Goal: Transaction & Acquisition: Book appointment/travel/reservation

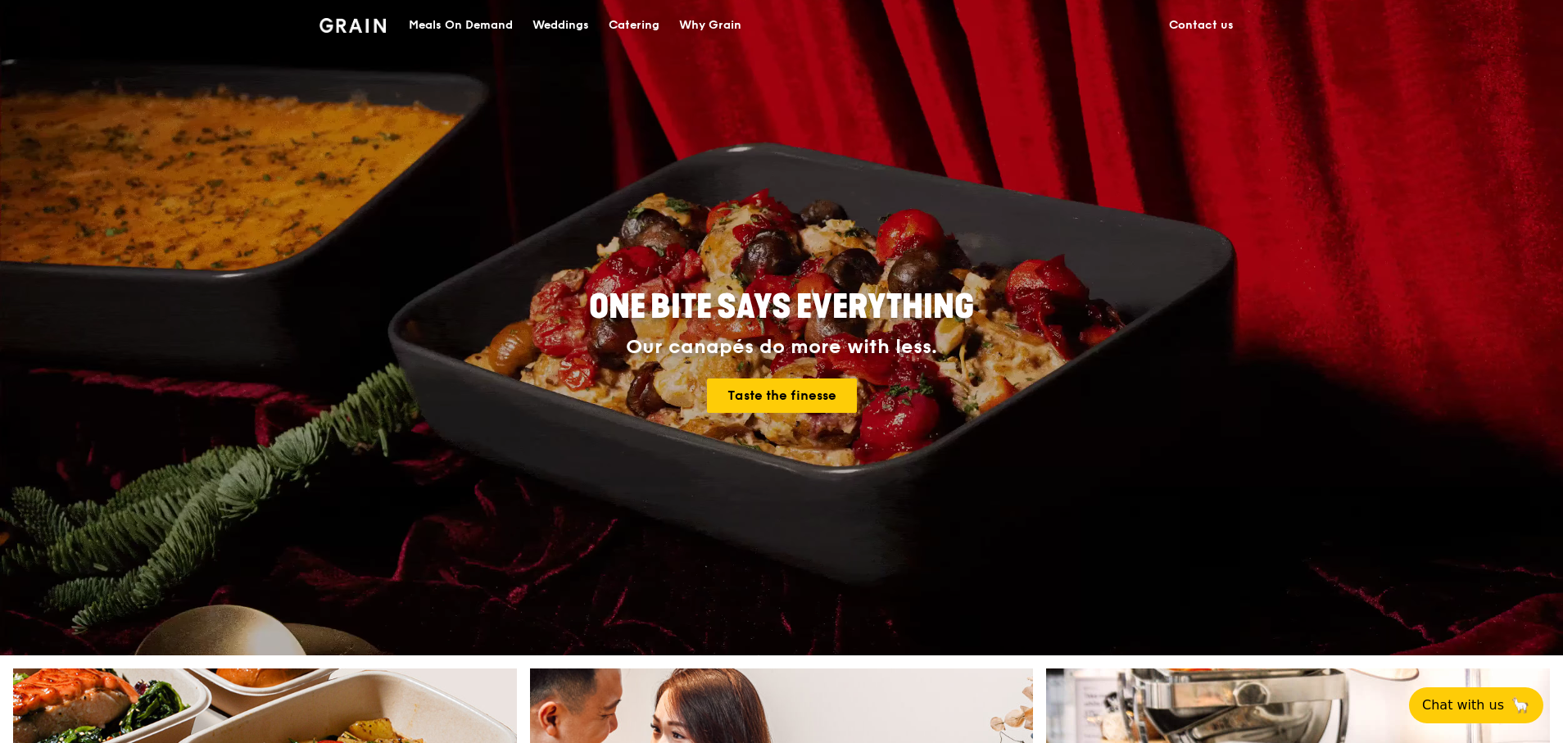
click at [645, 31] on div "Catering" at bounding box center [634, 25] width 51 height 49
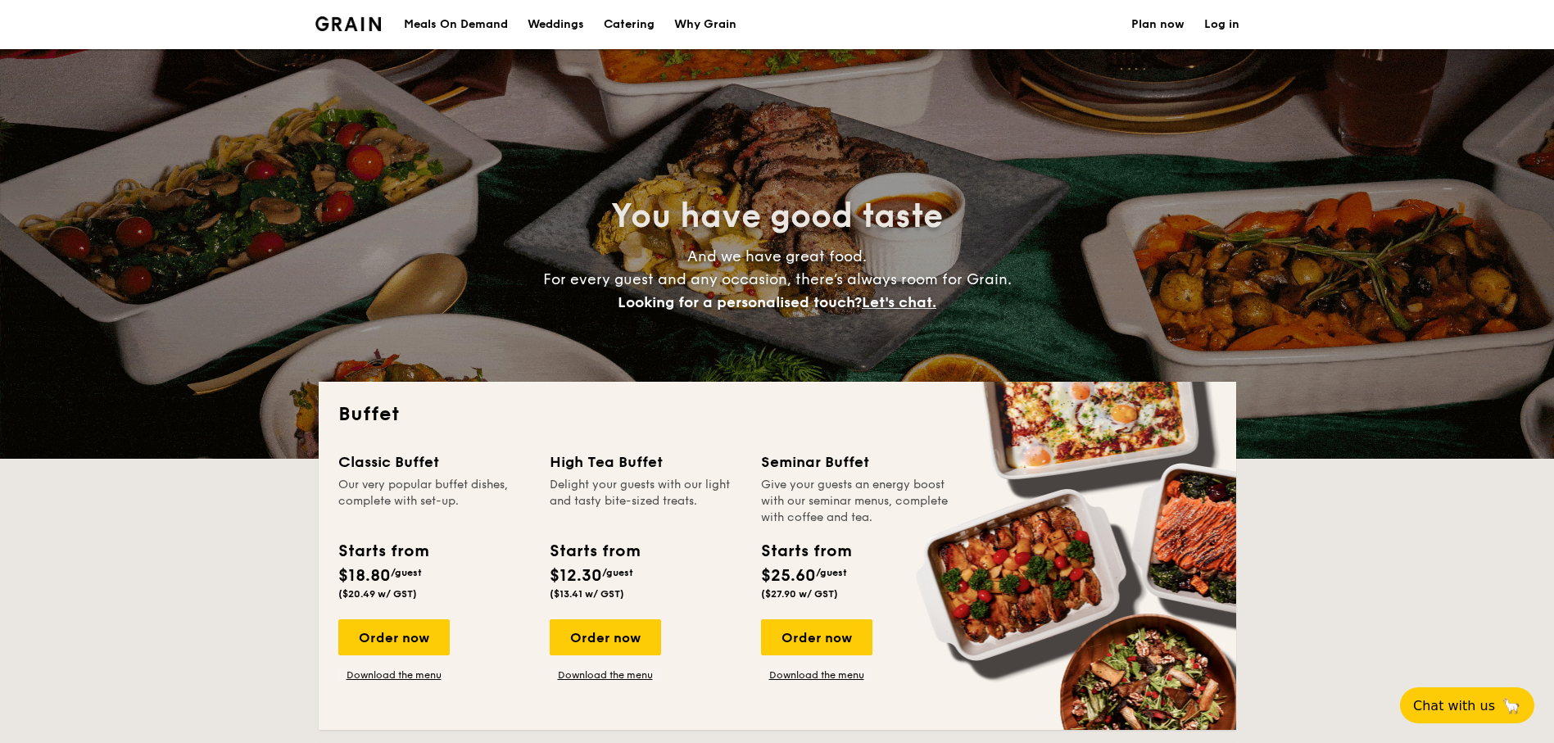
select select
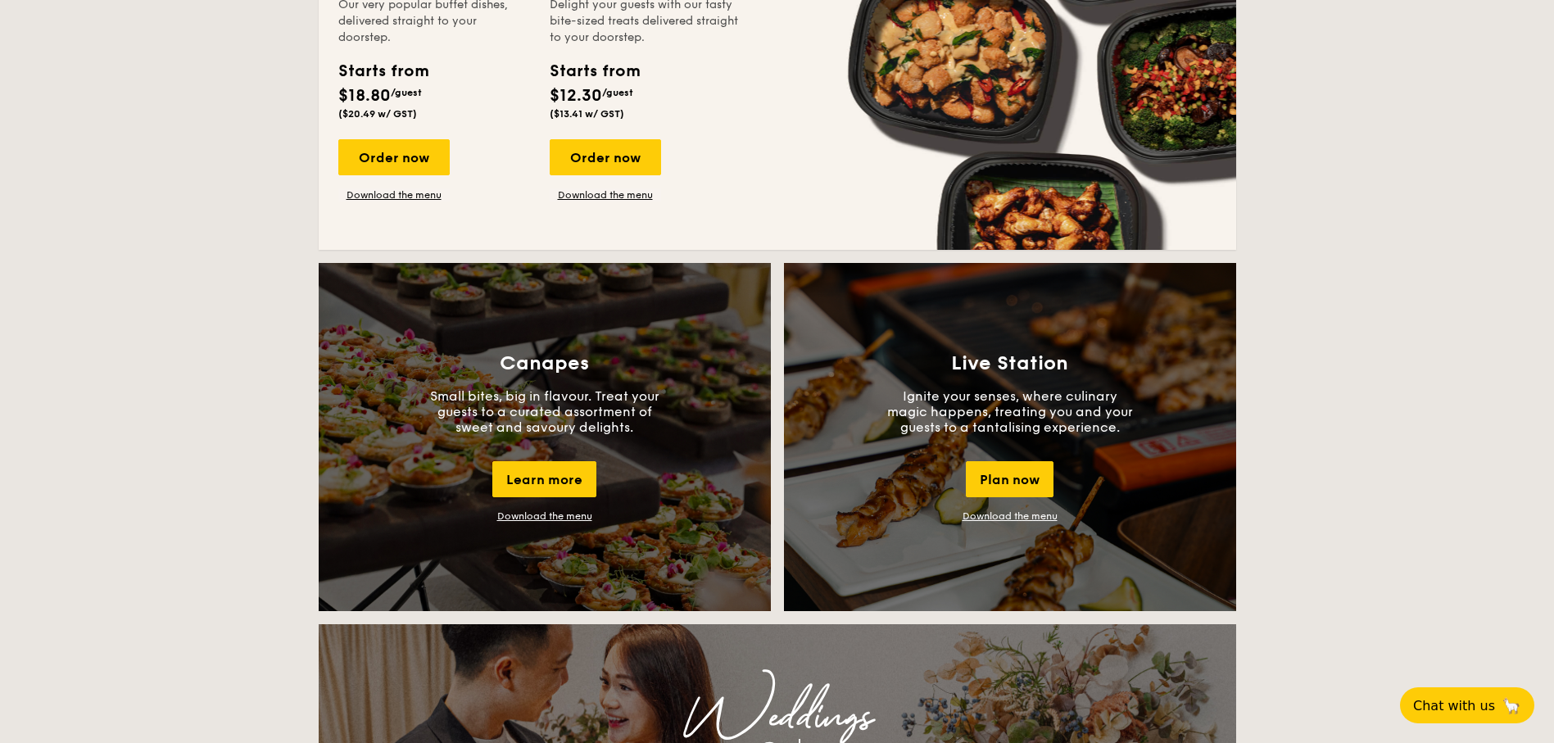
scroll to position [983, 0]
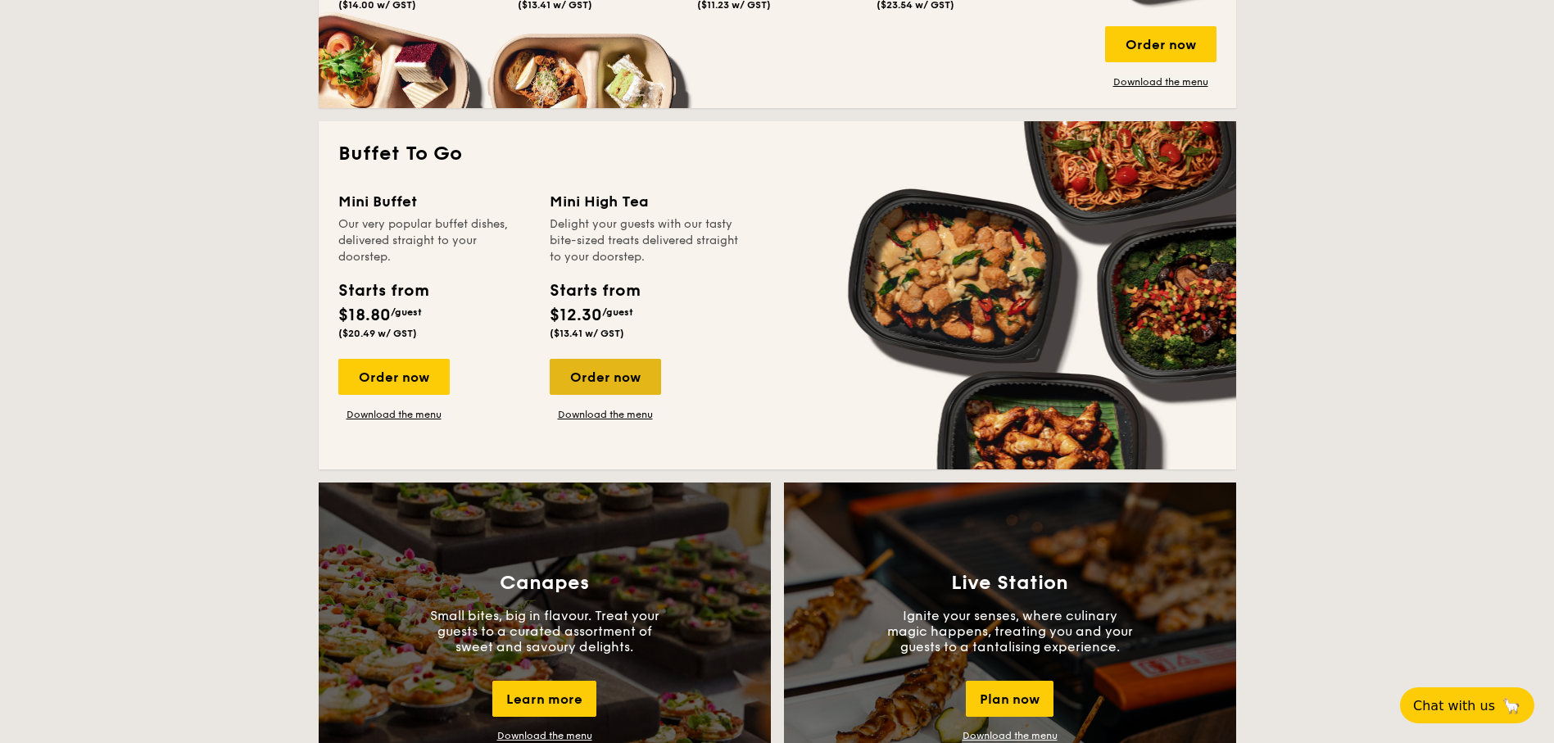
click at [618, 381] on div "Order now" at bounding box center [605, 377] width 111 height 36
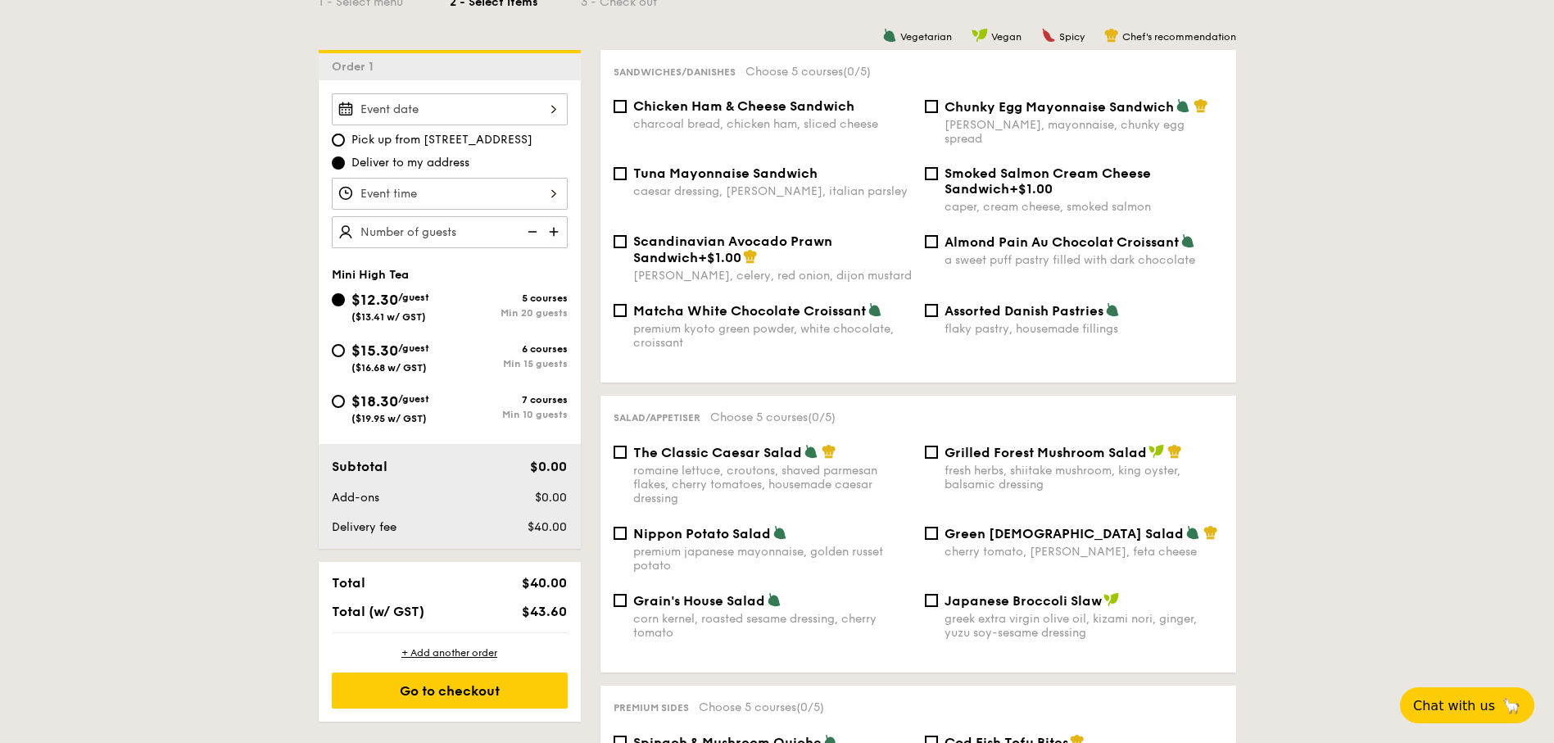
scroll to position [378, 0]
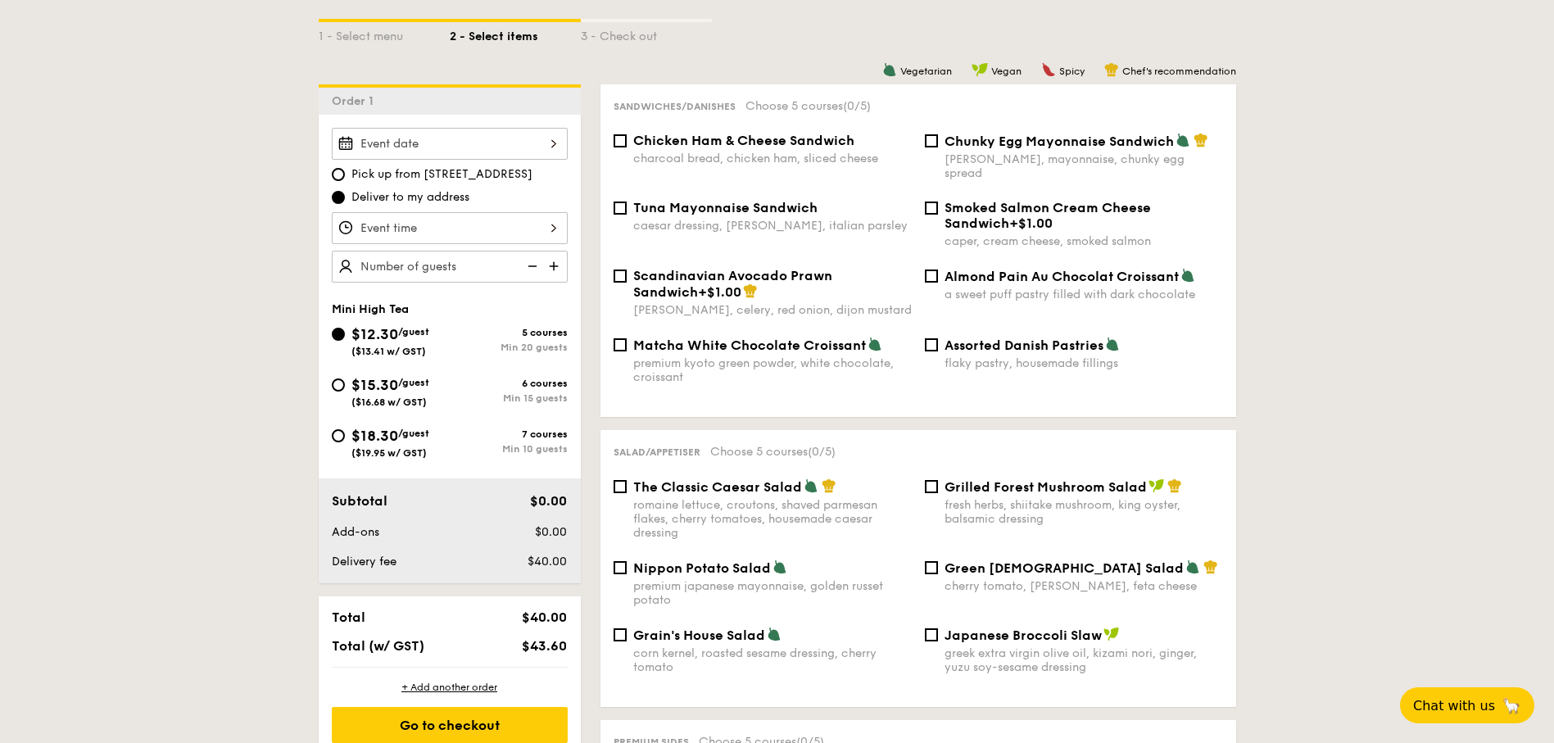
click at [545, 233] on div at bounding box center [450, 228] width 236 height 32
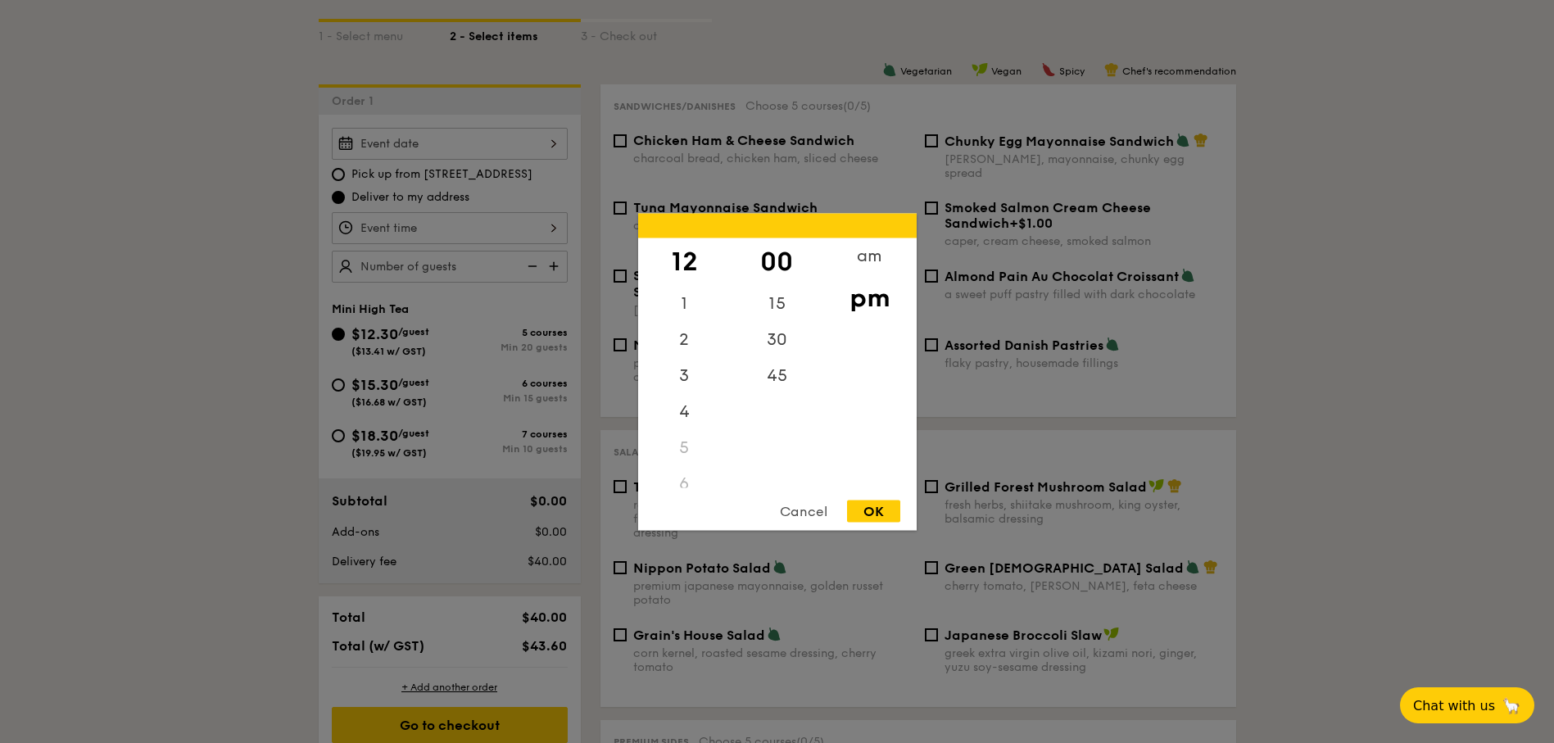
click at [1383, 326] on div at bounding box center [777, 371] width 1554 height 743
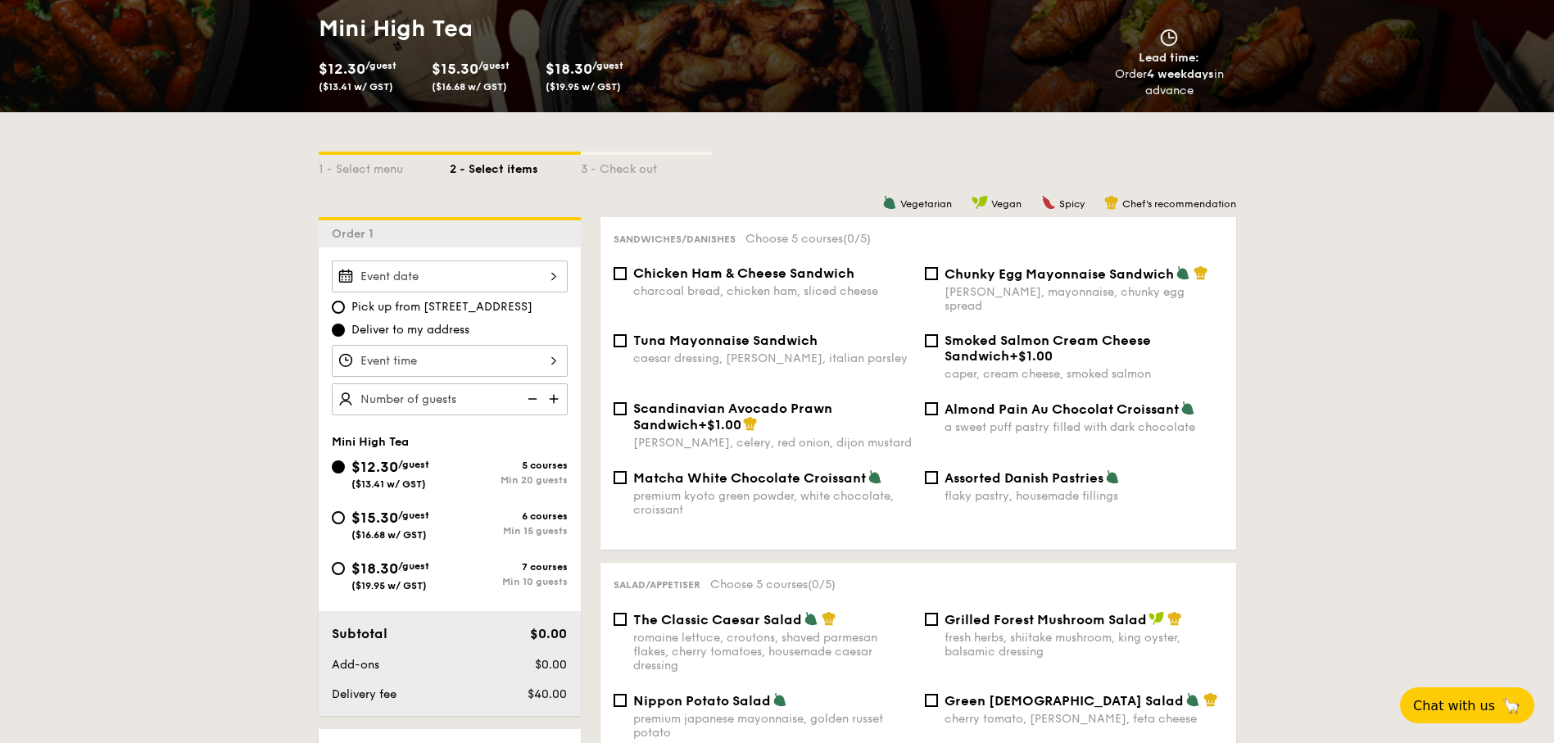
scroll to position [279, 0]
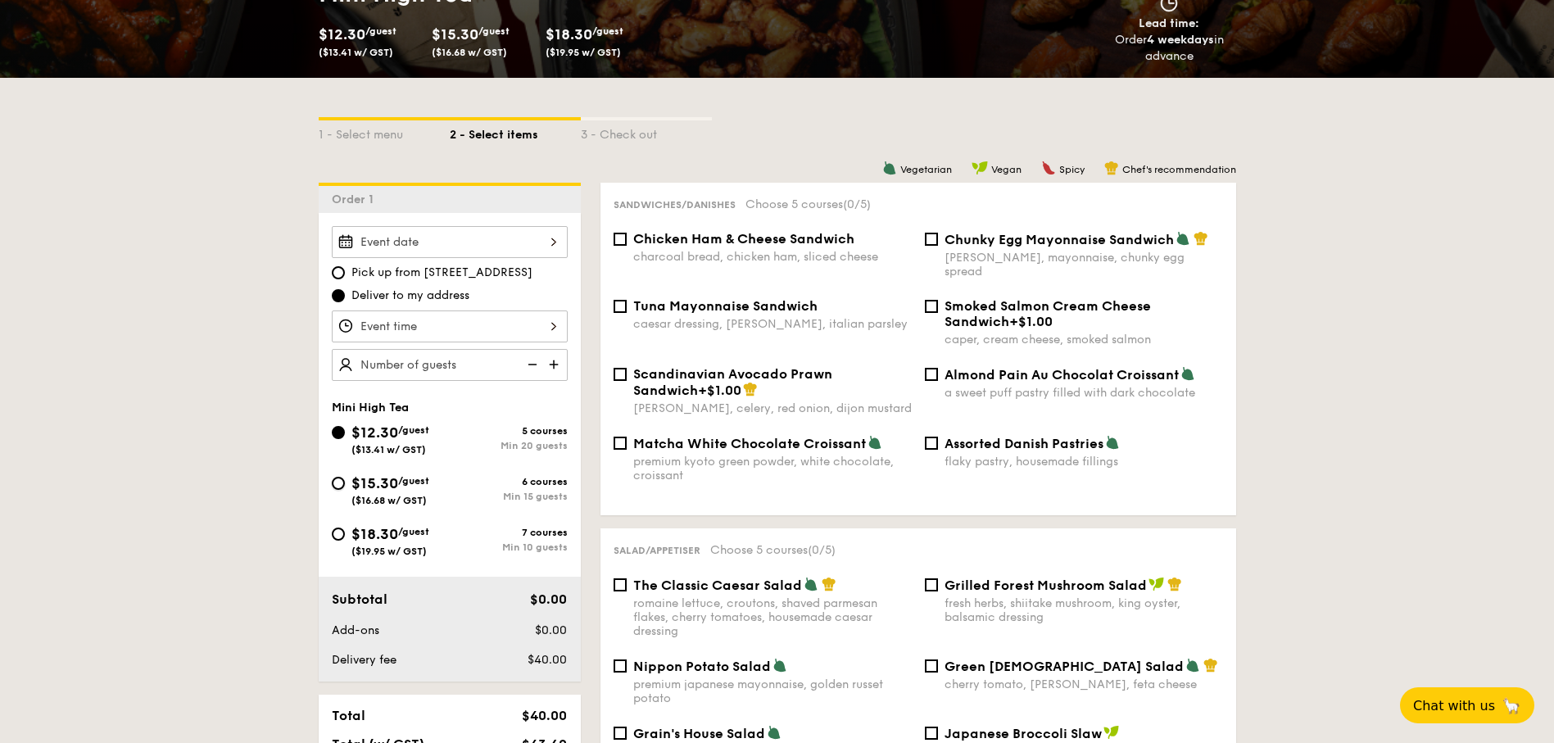
click at [338, 488] on input "$15.30 /guest ($16.68 w/ GST) 6 courses Min 15 guests" at bounding box center [338, 483] width 13 height 13
radio input "true"
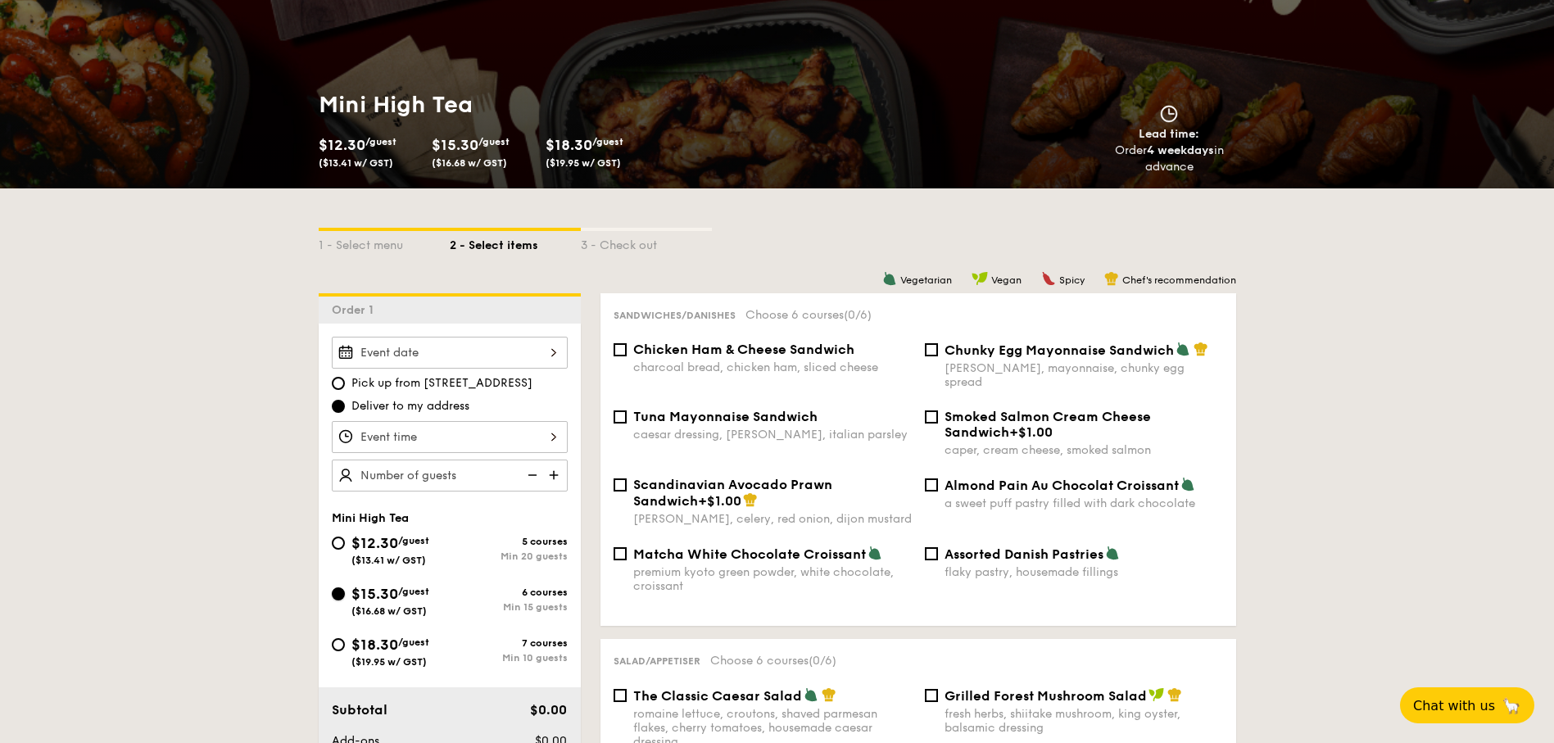
scroll to position [0, 0]
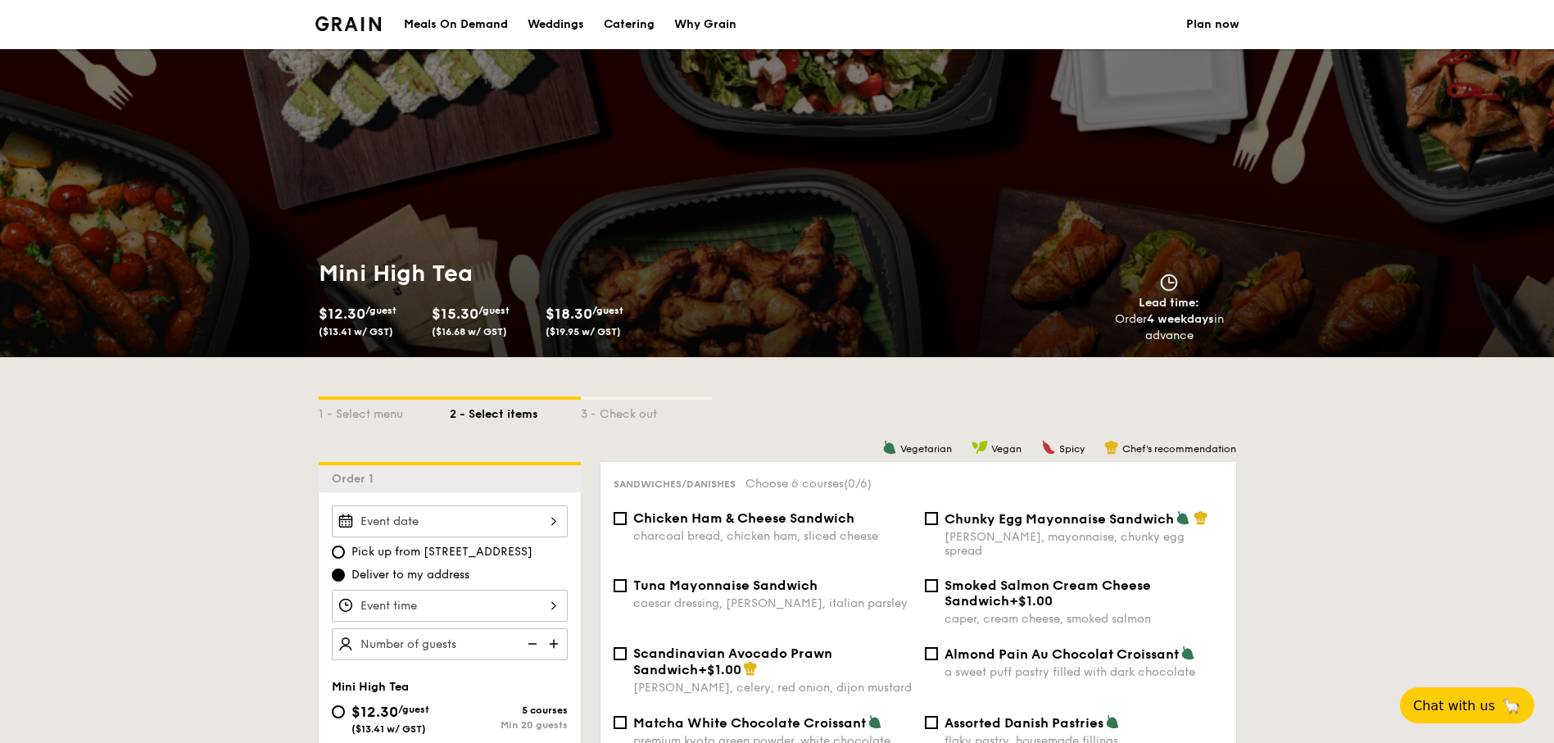
click at [625, 32] on div "Catering" at bounding box center [629, 24] width 51 height 49
select select
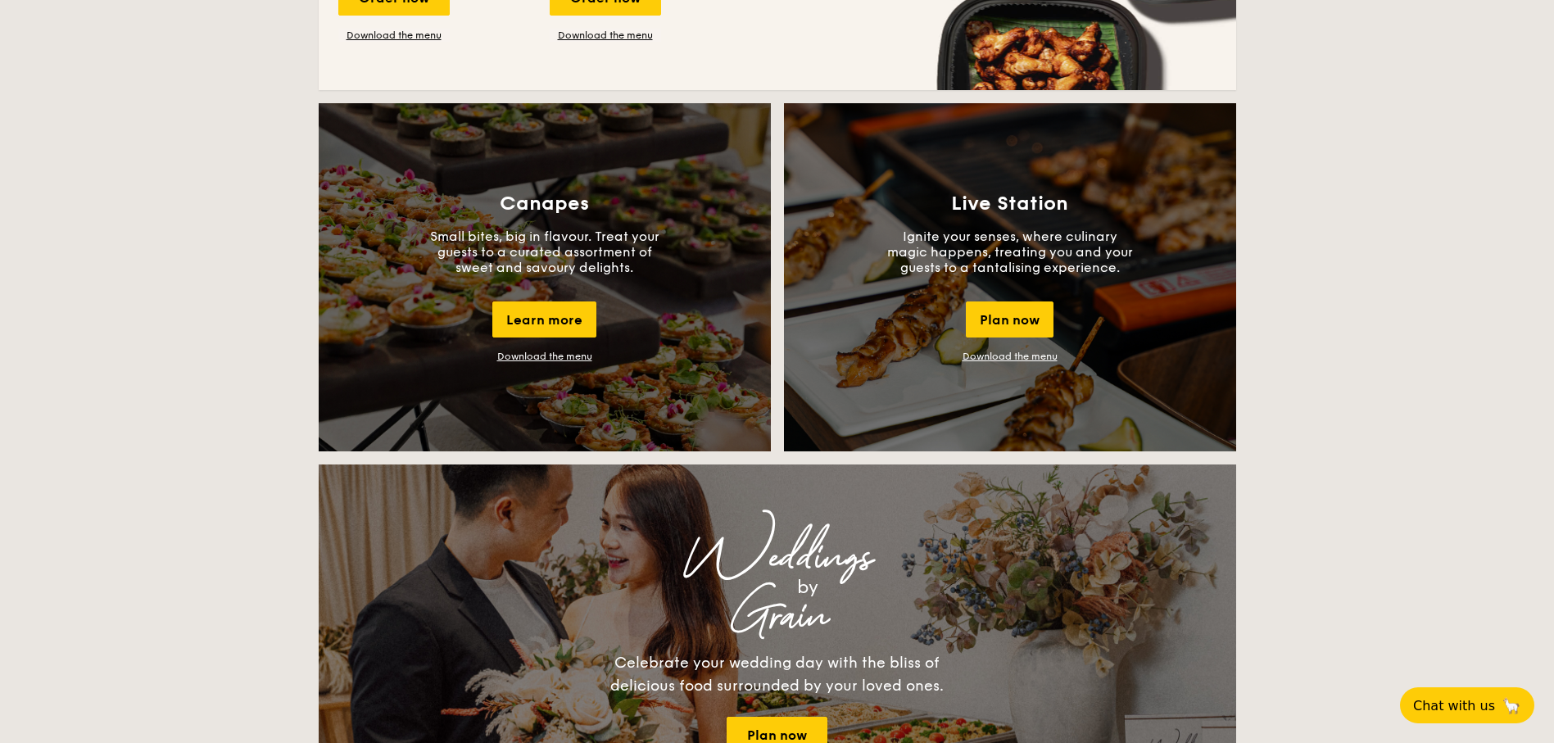
scroll to position [1376, 0]
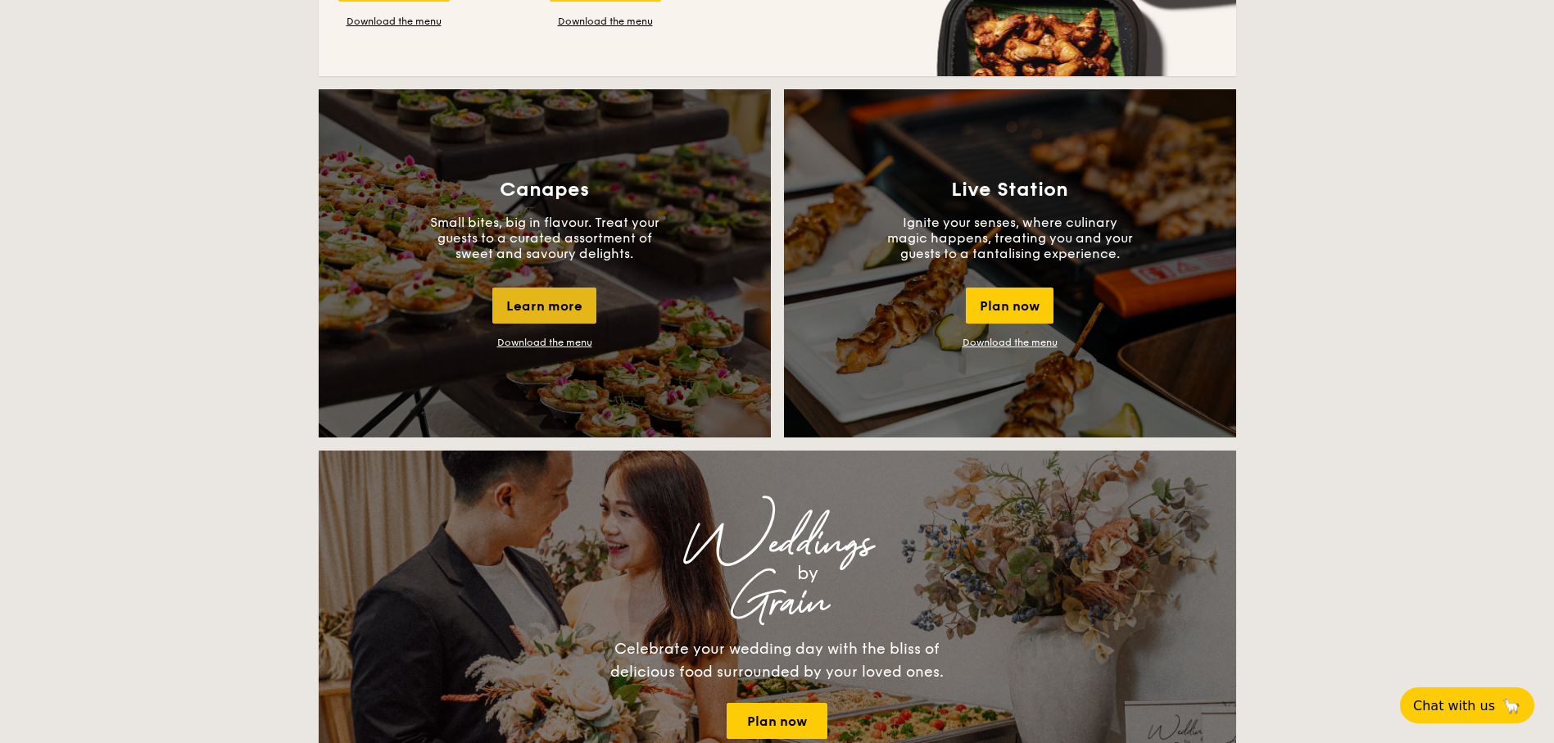
click at [554, 301] on div "Learn more" at bounding box center [544, 305] width 104 height 36
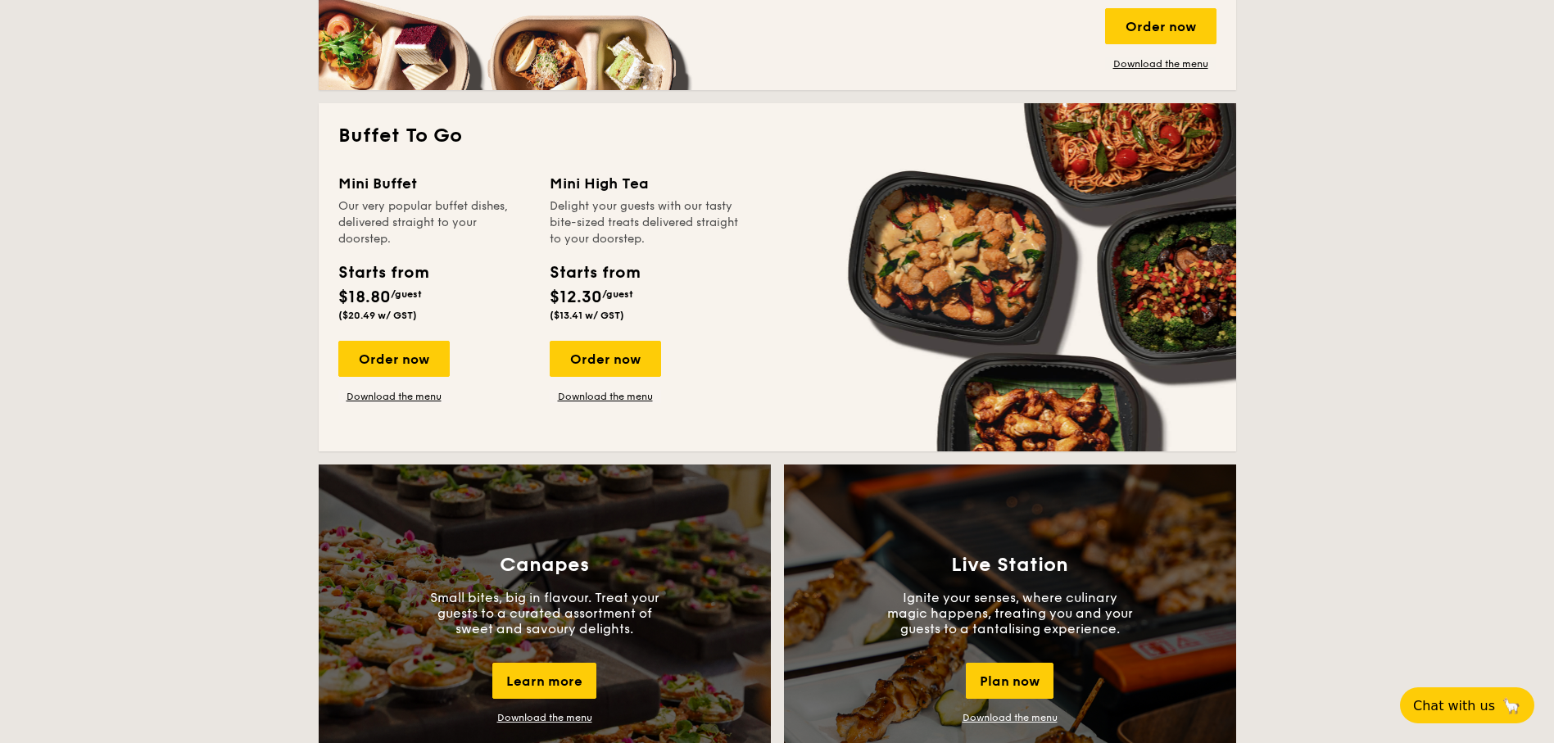
scroll to position [688, 0]
